Goal: Transaction & Acquisition: Purchase product/service

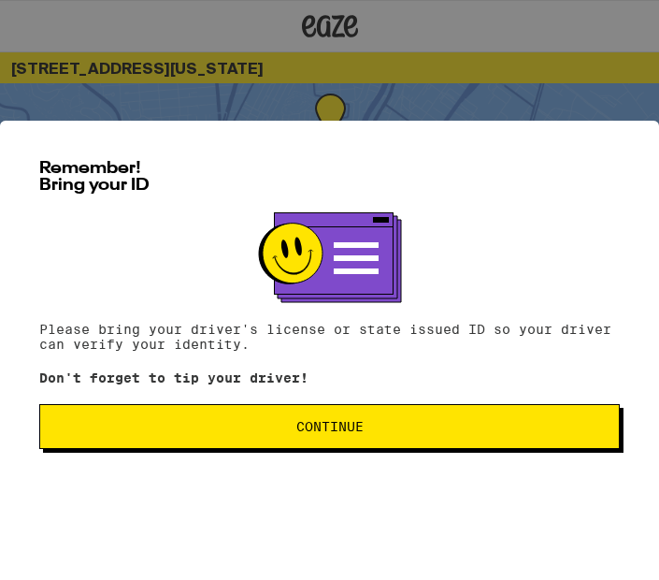
click at [287, 432] on span "Continue" at bounding box center [329, 426] width 549 height 13
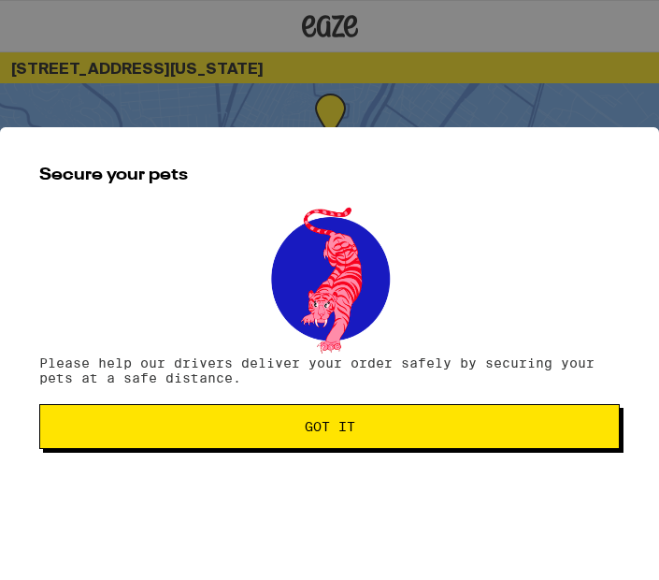
click at [287, 432] on span "Got it" at bounding box center [329, 426] width 549 height 13
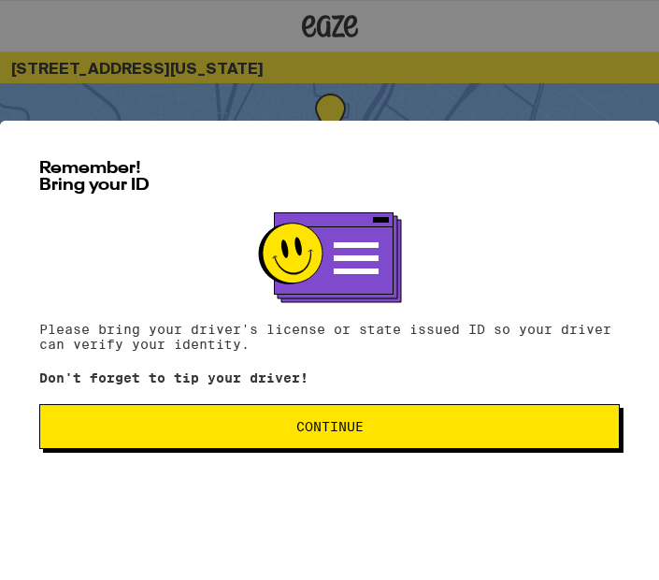
click at [317, 413] on button "Continue" at bounding box center [329, 426] width 580 height 45
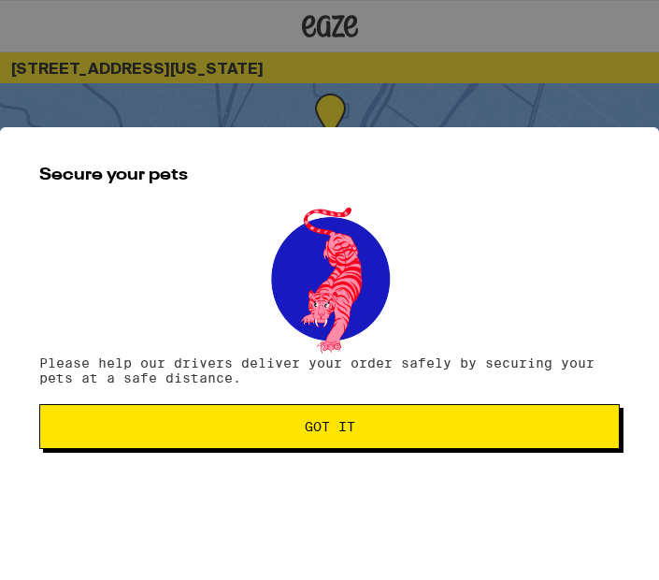
click at [310, 430] on span "Got it" at bounding box center [330, 426] width 50 height 13
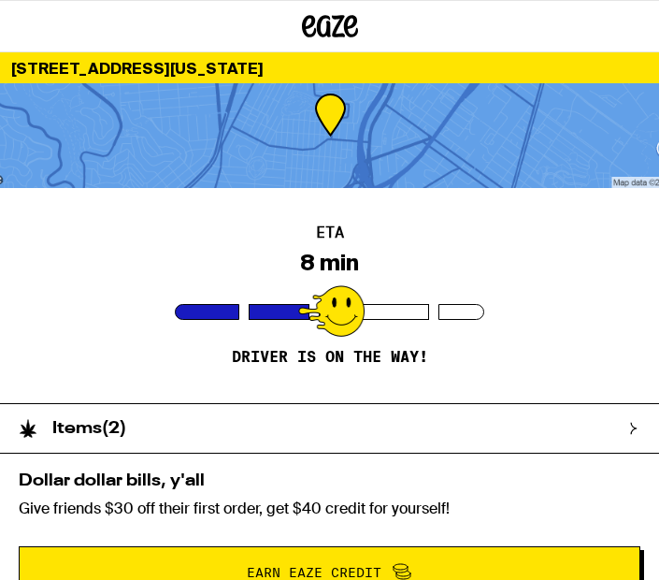
click at [165, 234] on div "ETA 8 min Driver is on the way!" at bounding box center [329, 295] width 659 height 215
